Goal: Information Seeking & Learning: Learn about a topic

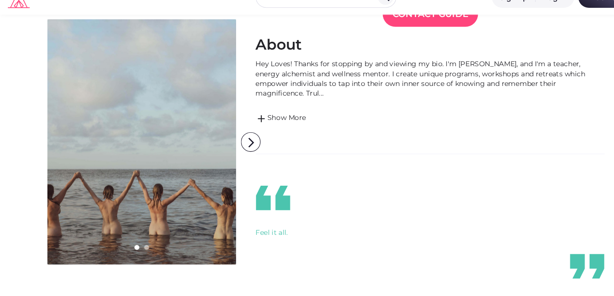
scroll to position [204, 0]
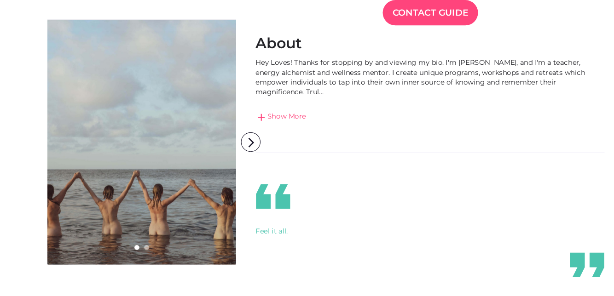
click at [265, 124] on link "add Show More" at bounding box center [405, 129] width 328 height 11
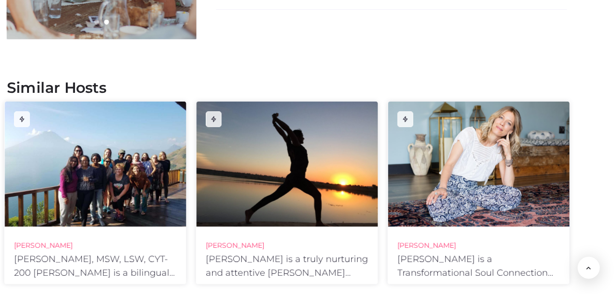
scroll to position [1479, 0]
